Goal: Task Accomplishment & Management: Use online tool/utility

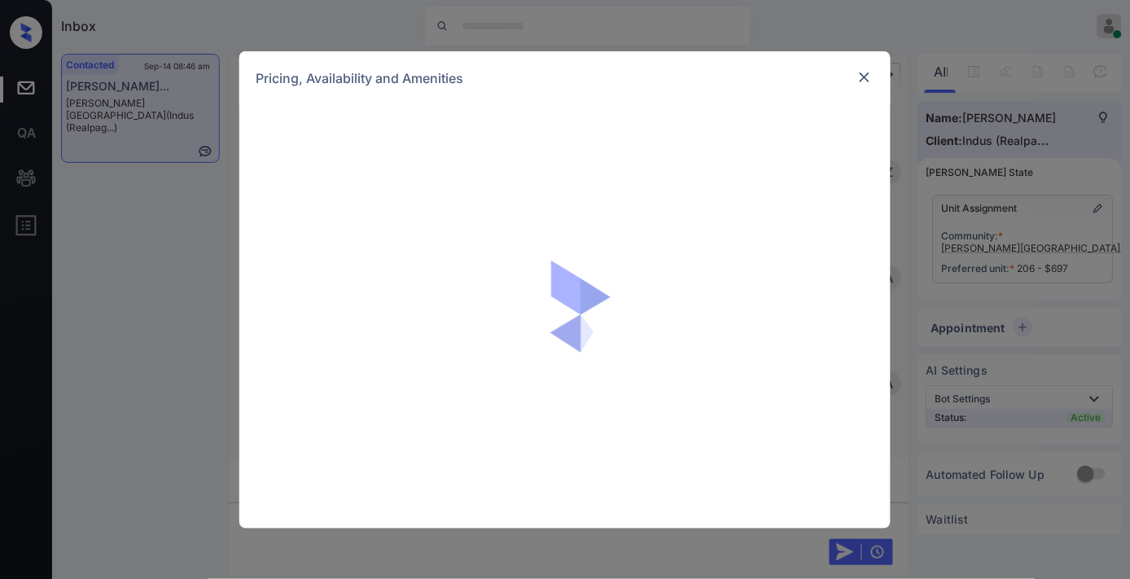
scroll to position [1754, 0]
click at [870, 85] on div at bounding box center [865, 78] width 20 height 20
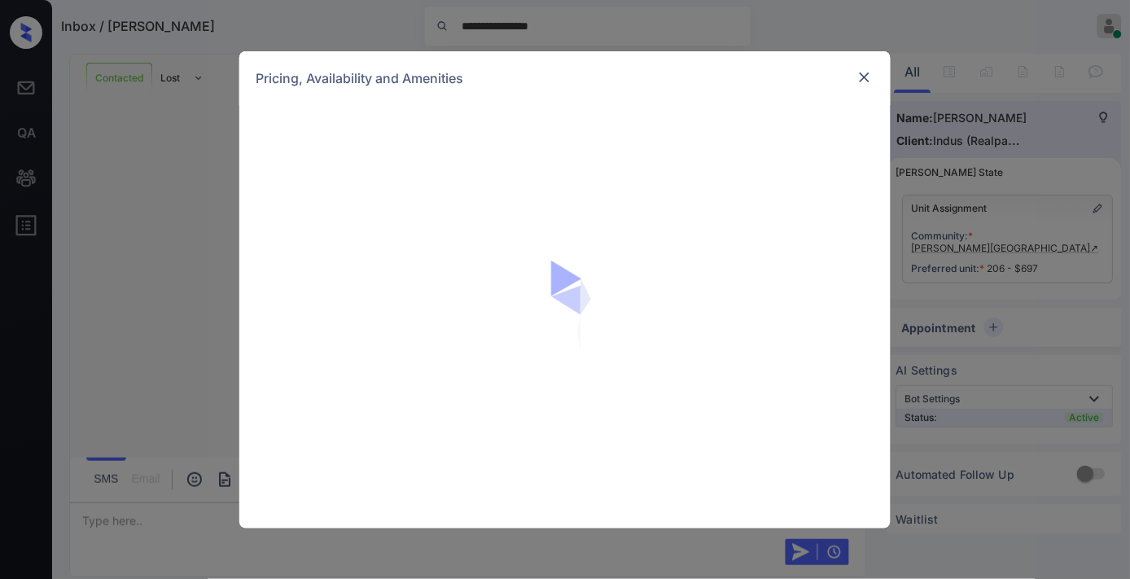
scroll to position [1055, 0]
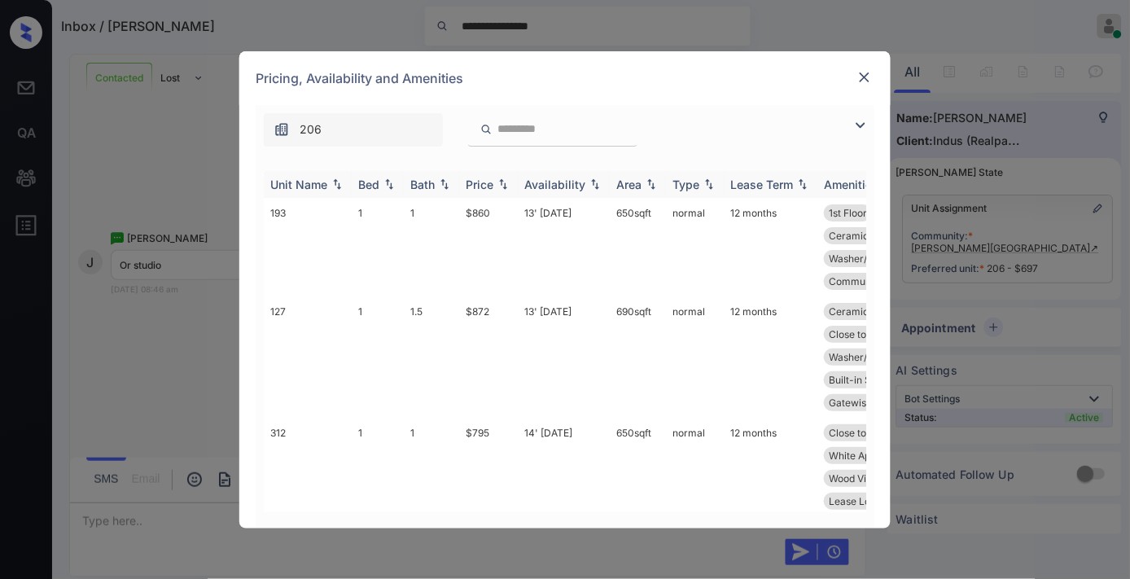
click at [497, 185] on img at bounding box center [503, 183] width 16 height 11
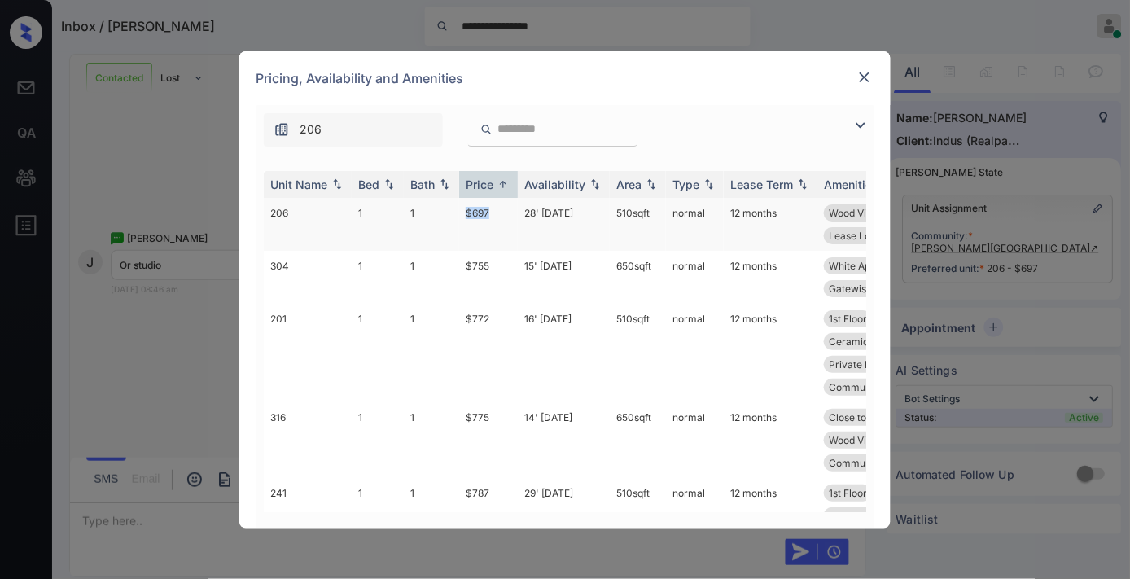
drag, startPoint x: 499, startPoint y: 210, endPoint x: 445, endPoint y: 210, distance: 54.5
click at [445, 210] on tr "206 1 1 $697 28' Aug 25 510 sqft normal 12 months Wood Vinyl Bed ... Wood Vinyl…" at bounding box center [689, 224] width 851 height 53
copy tr "$697"
click at [580, 212] on td "28' Aug 25" at bounding box center [564, 224] width 92 height 53
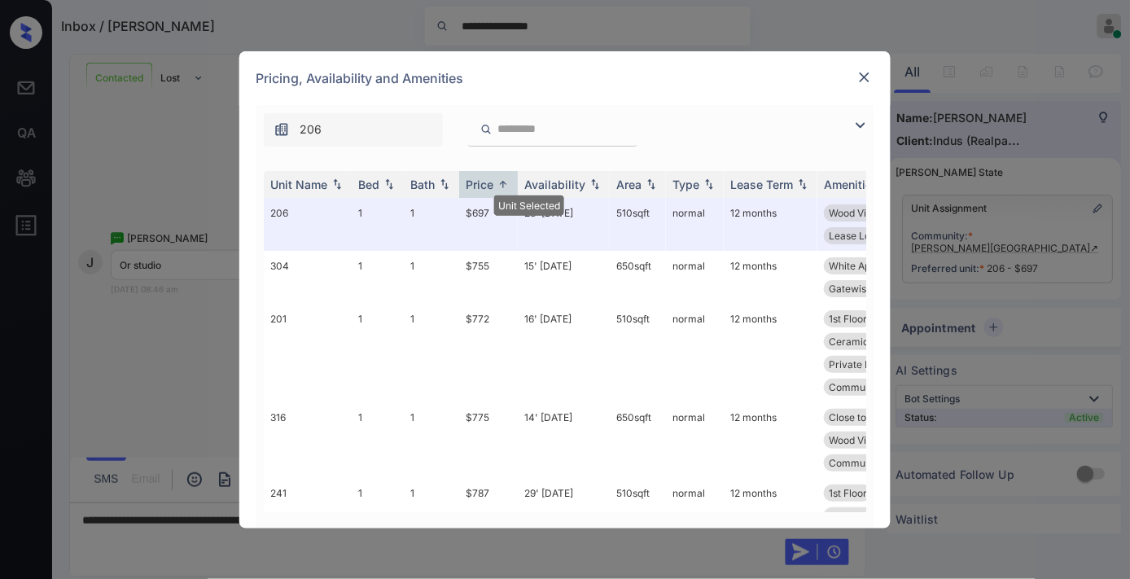
click at [858, 73] on img at bounding box center [864, 77] width 16 height 16
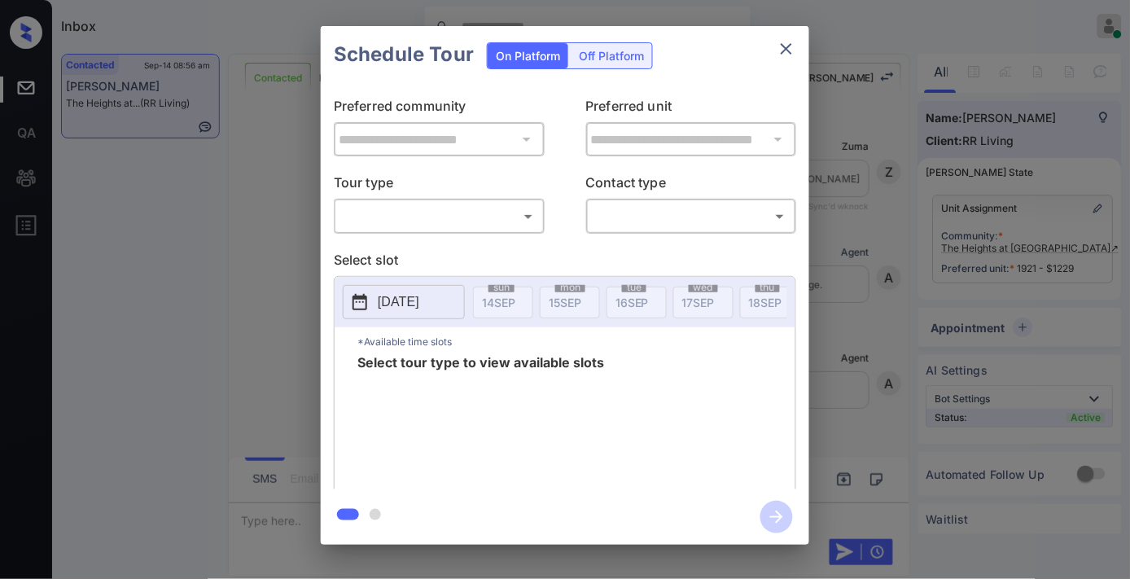
click at [469, 214] on body "Inbox Samantha Soliven Online Set yourself offline Set yourself on break Profil…" at bounding box center [565, 289] width 1130 height 579
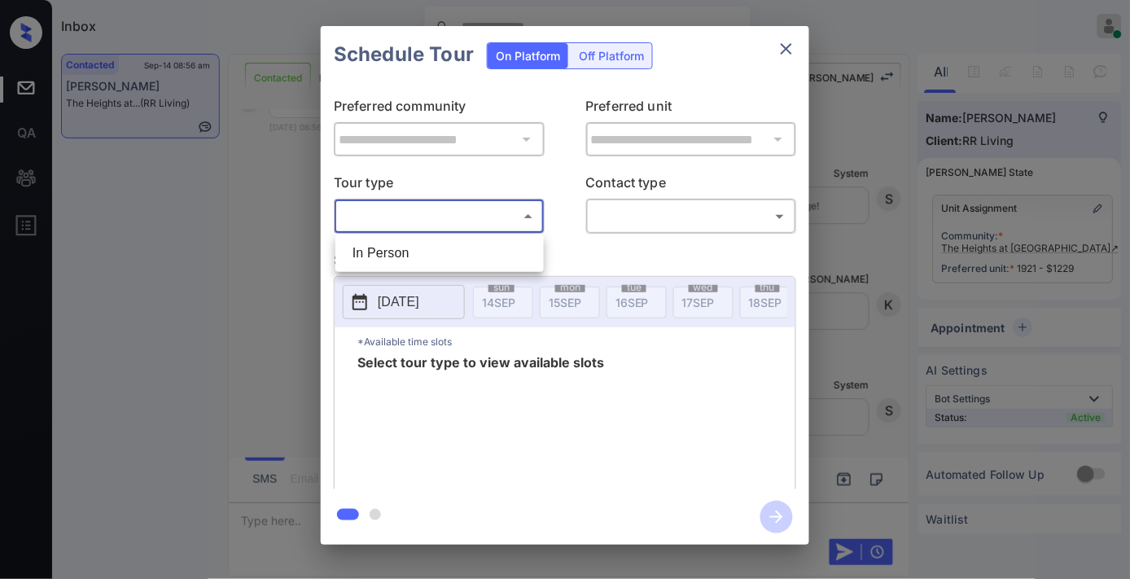
click at [453, 241] on li "In Person" at bounding box center [440, 253] width 200 height 29
type input "********"
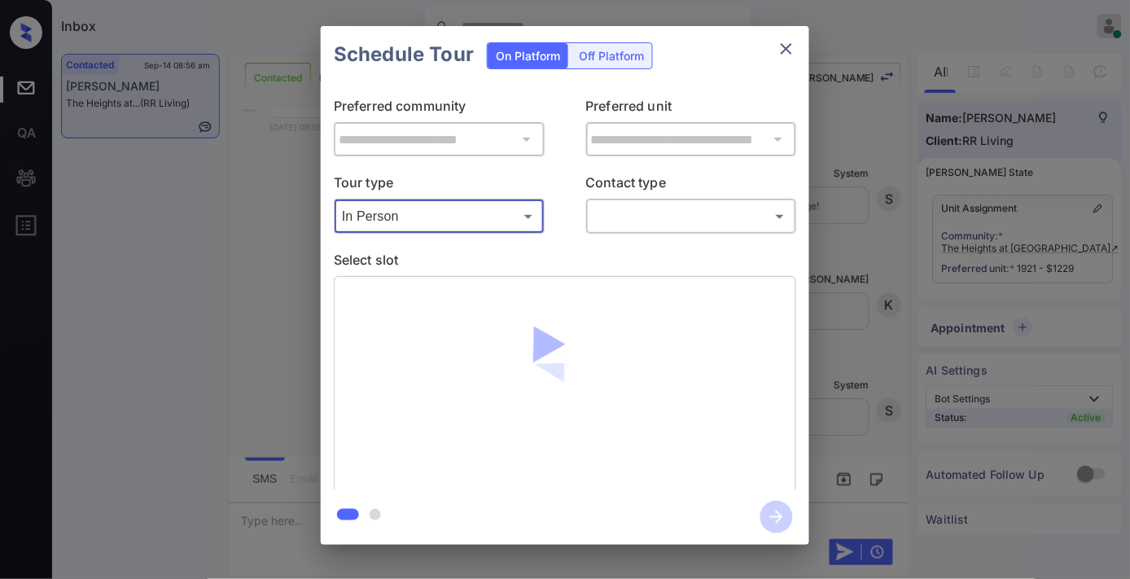
click at [631, 214] on body "Inbox Samantha Soliven Online Set yourself offline Set yourself on break Profil…" at bounding box center [565, 289] width 1130 height 579
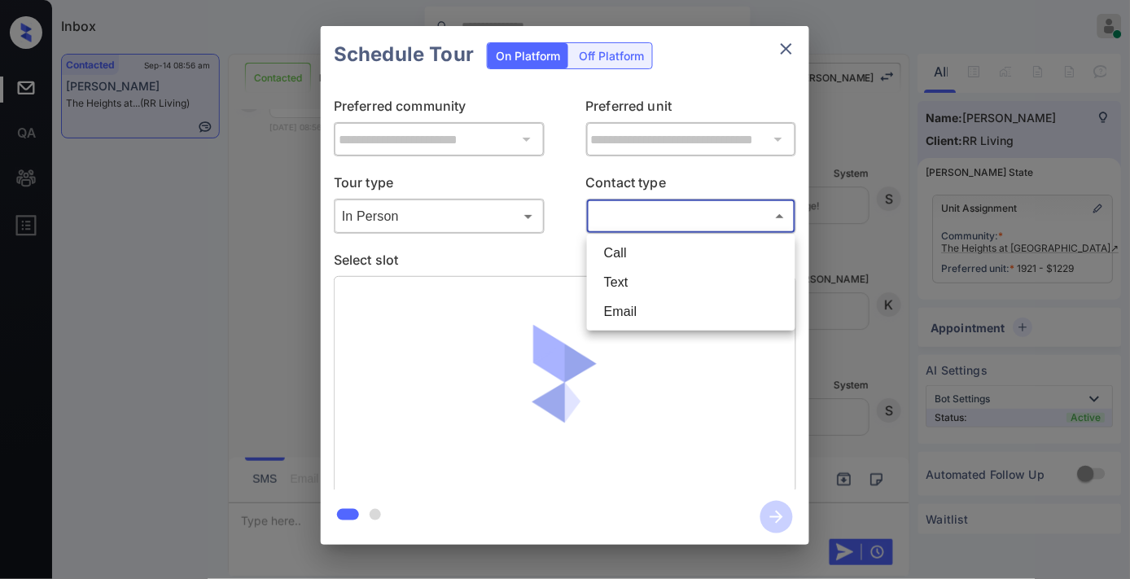
click at [641, 277] on li "Text" at bounding box center [691, 282] width 200 height 29
type input "****"
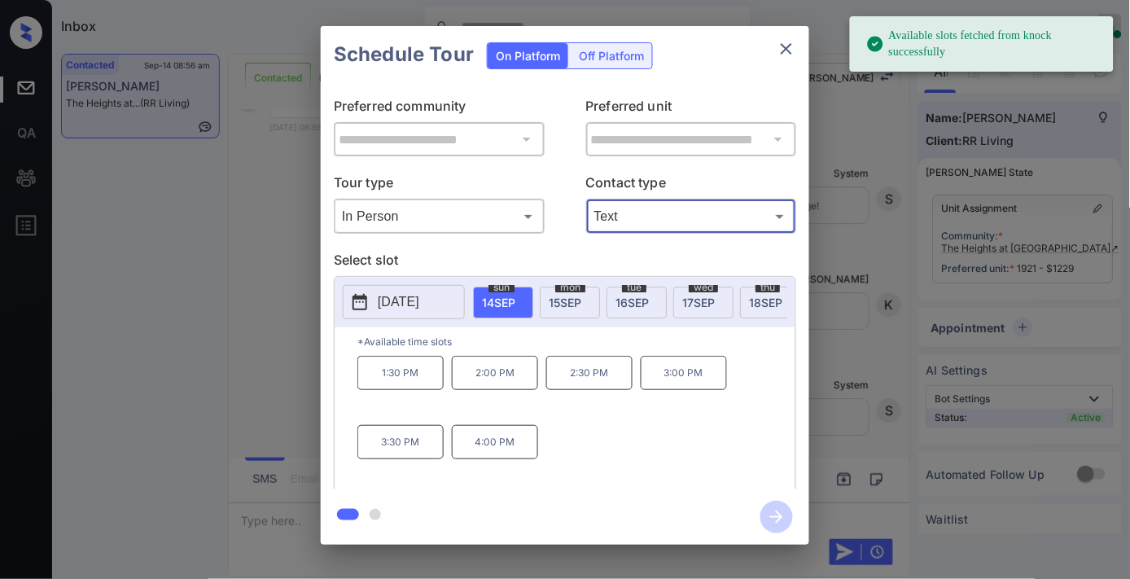
click at [441, 378] on p "1:30 PM" at bounding box center [400, 373] width 86 height 34
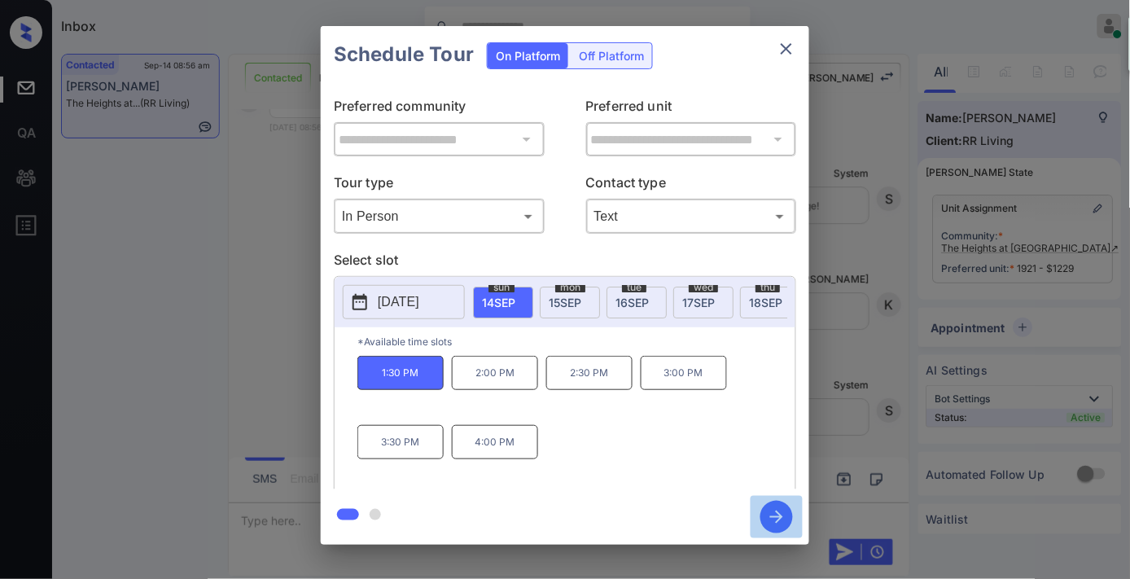
click at [773, 517] on icon "button" at bounding box center [776, 516] width 13 height 13
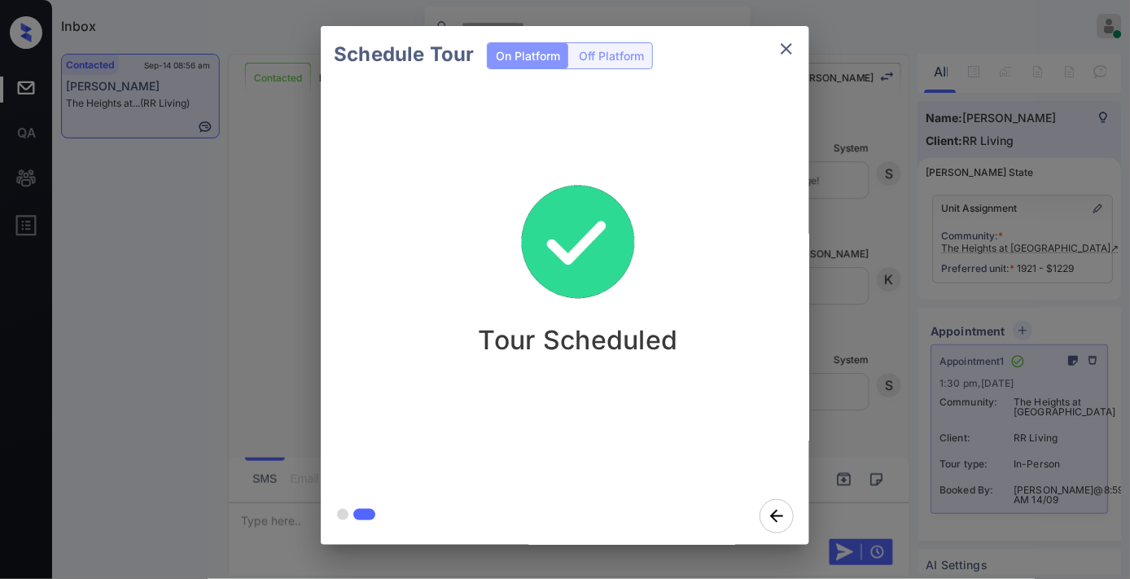
click at [783, 43] on icon "close" at bounding box center [787, 49] width 20 height 20
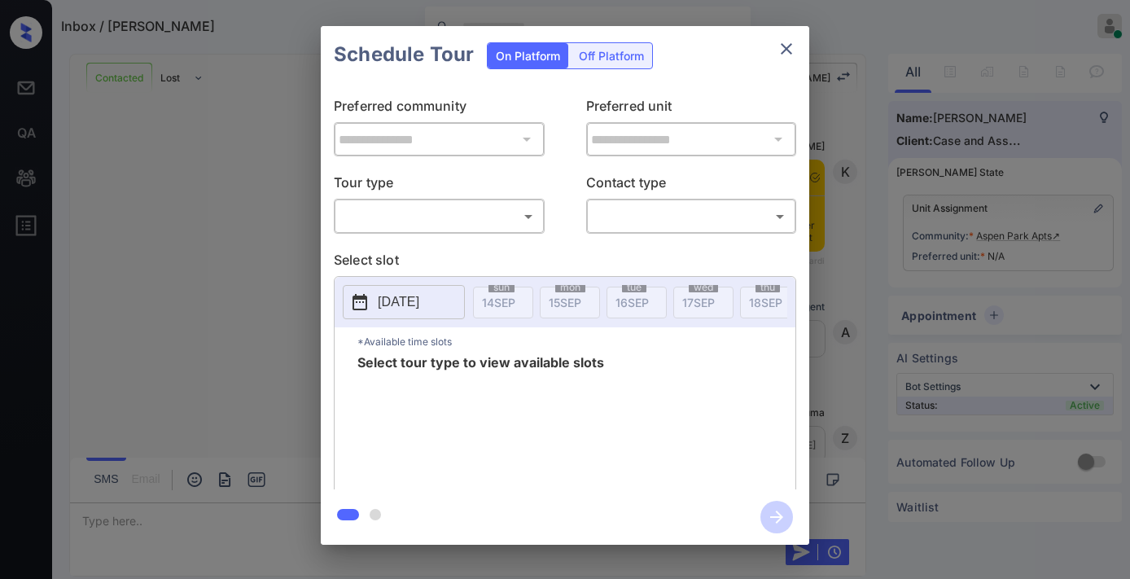
click at [501, 217] on body "Inbox / [PERSON_NAME] [PERSON_NAME] Online Set yourself offline Set yourself on…" at bounding box center [565, 289] width 1130 height 579
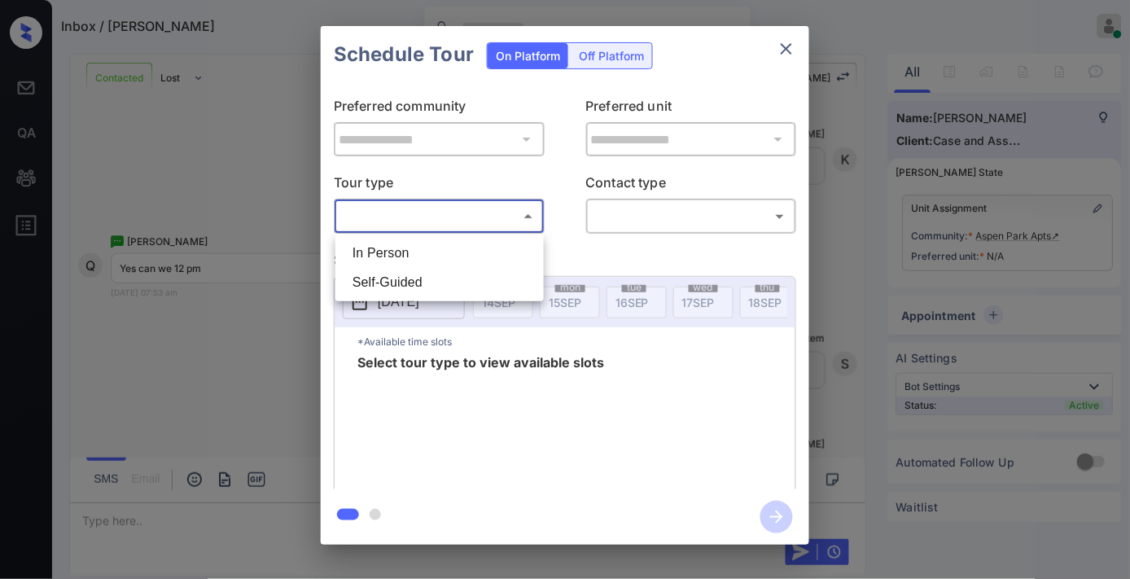
click at [788, 57] on div at bounding box center [565, 289] width 1130 height 579
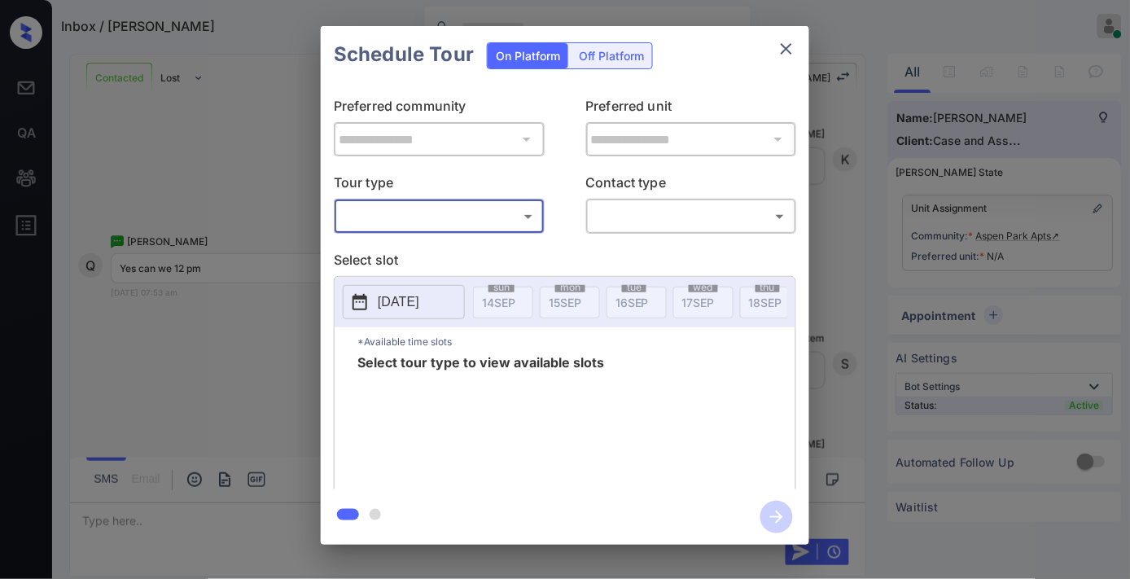
click at [788, 57] on icon "close" at bounding box center [787, 49] width 20 height 20
